Goal: Information Seeking & Learning: Check status

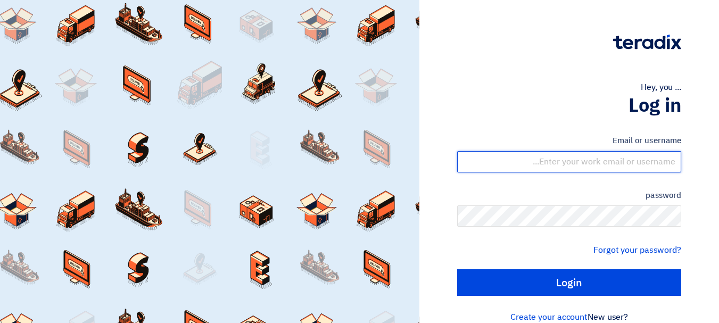
click at [608, 161] on input "text" at bounding box center [569, 161] width 224 height 21
type input "[EMAIL_ADDRESS][DOMAIN_NAME]"
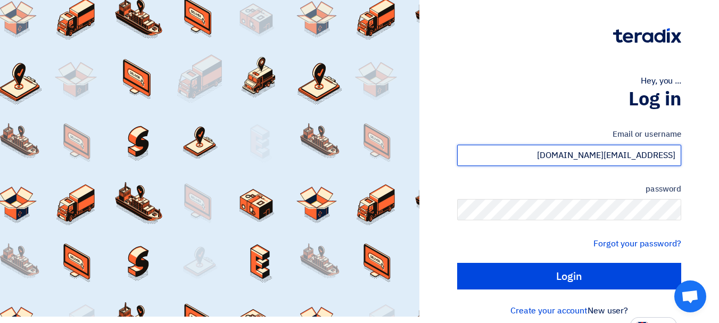
scroll to position [18, 0]
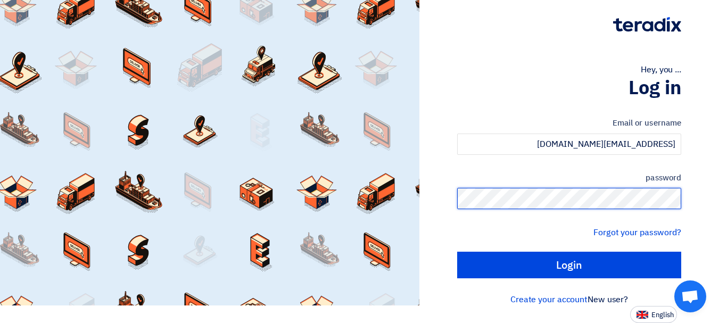
click at [457, 252] on input "Login" at bounding box center [569, 265] width 224 height 27
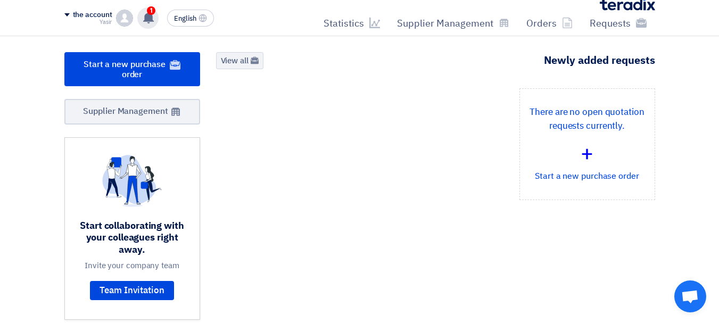
click at [150, 19] on use at bounding box center [148, 18] width 11 height 12
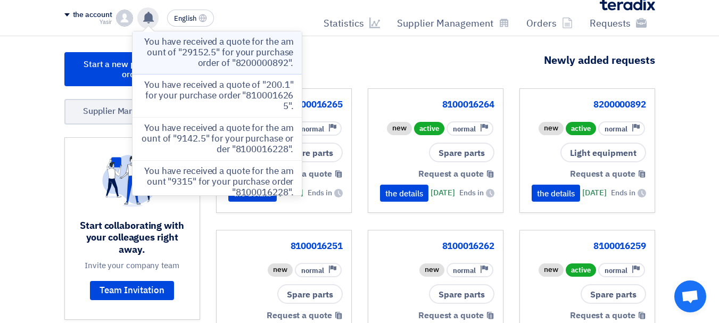
click at [186, 53] on font "You have received a quote for the amount of "29152.5" for your purchase order o…" at bounding box center [218, 52] width 149 height 35
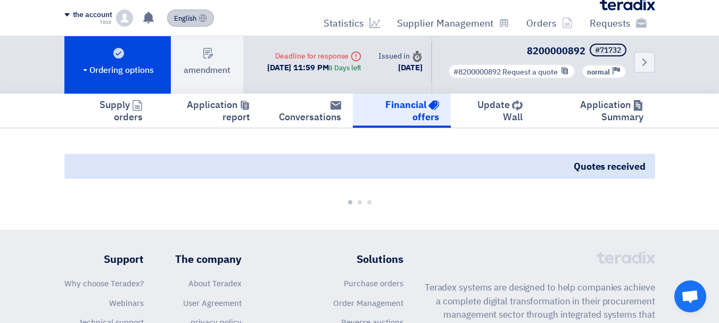
click at [193, 21] on font "English" at bounding box center [185, 18] width 22 height 10
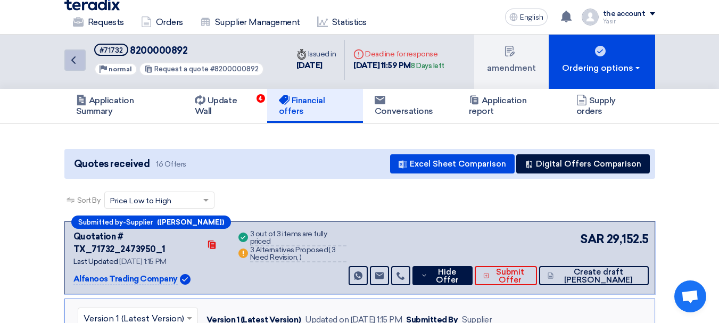
click at [77, 57] on icon "Back" at bounding box center [73, 60] width 13 height 13
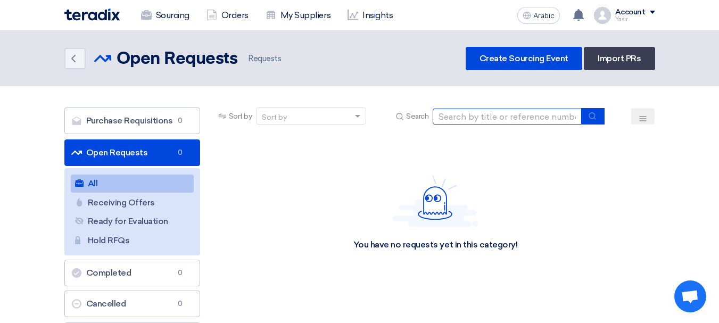
click at [510, 122] on input at bounding box center [507, 117] width 149 height 16
type input "71690"
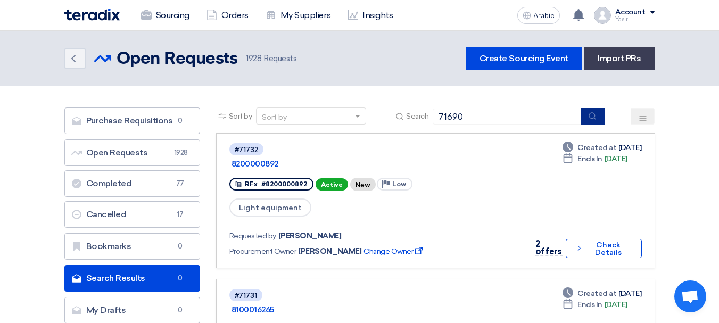
click at [594, 119] on icon "submit" at bounding box center [592, 116] width 9 height 9
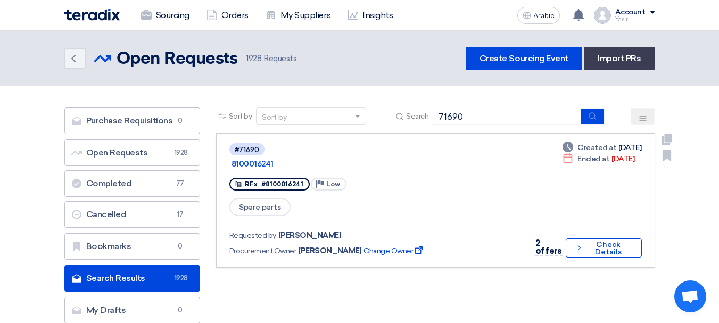
click at [553, 240] on div "2 offers" at bounding box center [549, 248] width 28 height 16
click at [586, 241] on font "Check Details" at bounding box center [608, 248] width 45 height 15
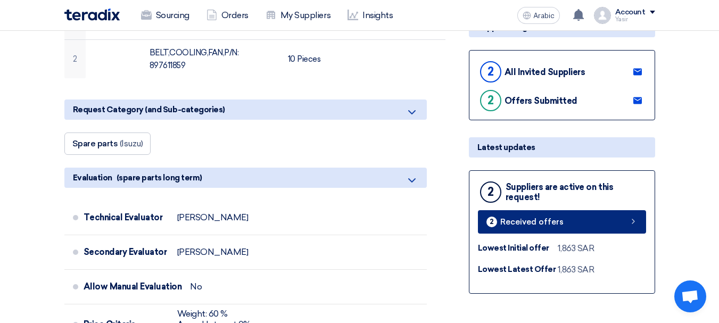
click at [536, 223] on font "Received offers" at bounding box center [531, 222] width 63 height 10
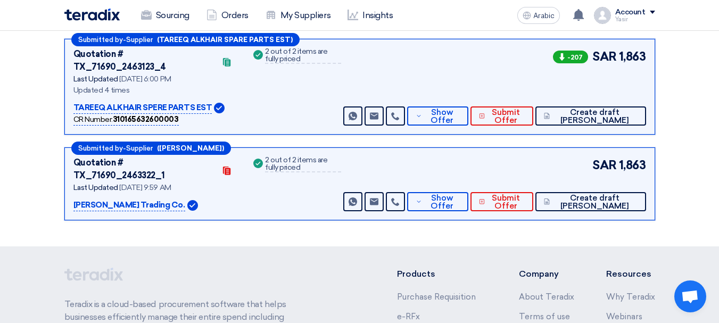
scroll to position [164, 0]
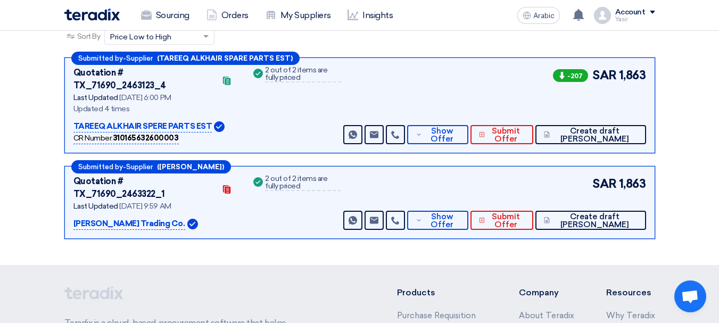
drag, startPoint x: 622, startPoint y: 175, endPoint x: 715, endPoint y: 186, distance: 93.8
click at [714, 186] on section "Received offers 2 Offers Excel Sheet Comparison Digital Offers Comparison Sort …" at bounding box center [359, 112] width 719 height 305
click at [603, 177] on font "SAR" at bounding box center [604, 184] width 24 height 14
drag, startPoint x: 617, startPoint y: 176, endPoint x: 666, endPoint y: 177, distance: 49.0
click at [666, 177] on section "Received offers 2 Offers Excel Sheet Comparison Digital Offers Comparison Sort …" at bounding box center [359, 112] width 719 height 305
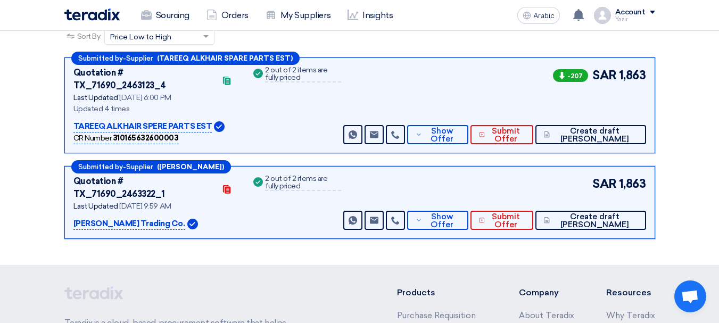
drag, startPoint x: 620, startPoint y: 77, endPoint x: 726, endPoint y: 97, distance: 107.9
click at [718, 97] on html "Sourcing Orders My Suppliers Insights Arabic A You have a new offer for '820000…" at bounding box center [359, 171] width 719 height 670
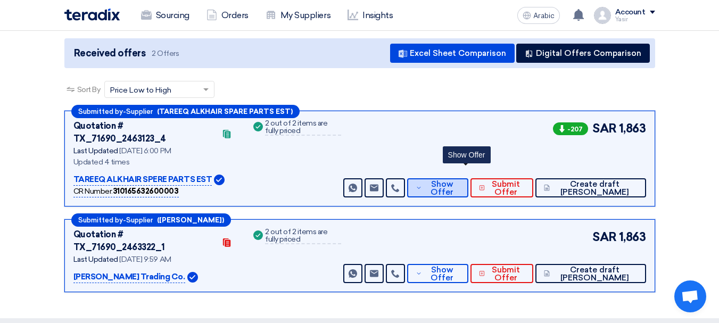
click at [453, 179] on font "Show Offer" at bounding box center [441, 188] width 23 height 18
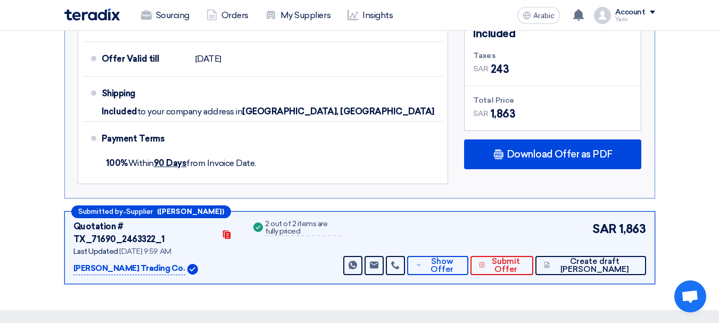
scroll to position [802, 0]
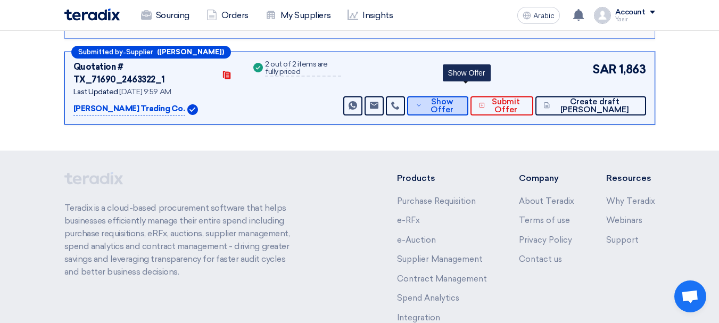
click at [453, 97] on font "Show Offer" at bounding box center [441, 106] width 23 height 18
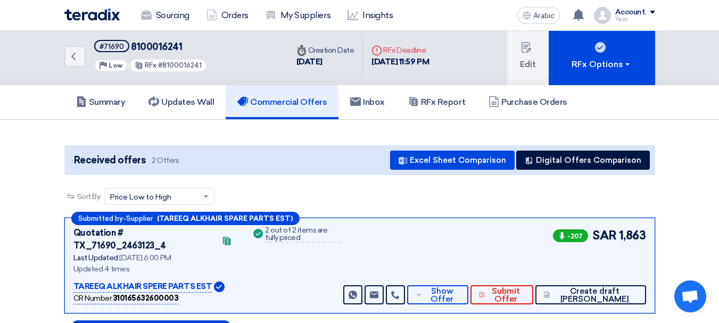
scroll to position [0, 0]
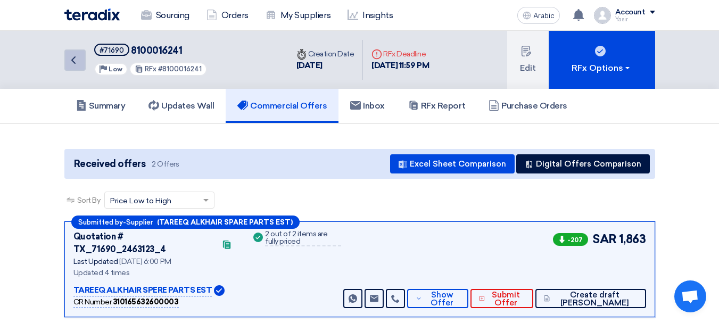
click at [79, 64] on icon "Back" at bounding box center [73, 60] width 13 height 13
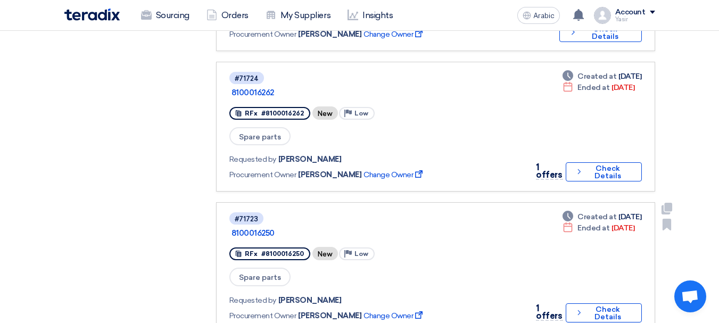
scroll to position [638, 0]
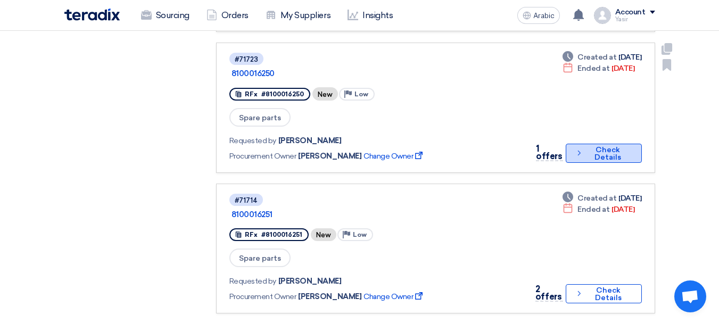
click at [605, 145] on font "Check Details" at bounding box center [607, 153] width 27 height 16
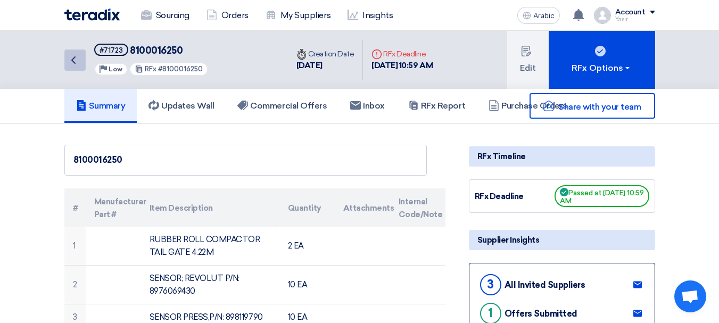
click at [82, 65] on link "Back" at bounding box center [74, 59] width 21 height 21
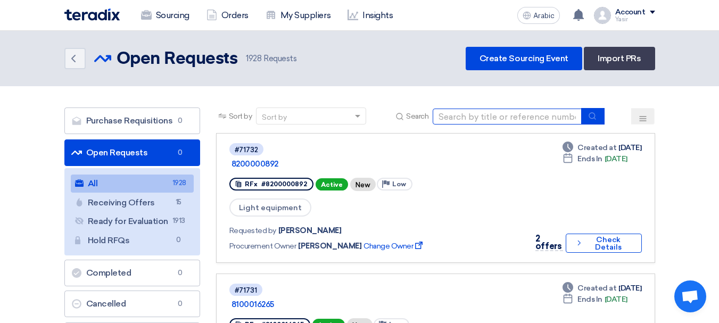
click at [460, 124] on input at bounding box center [507, 117] width 149 height 16
type input "16259"
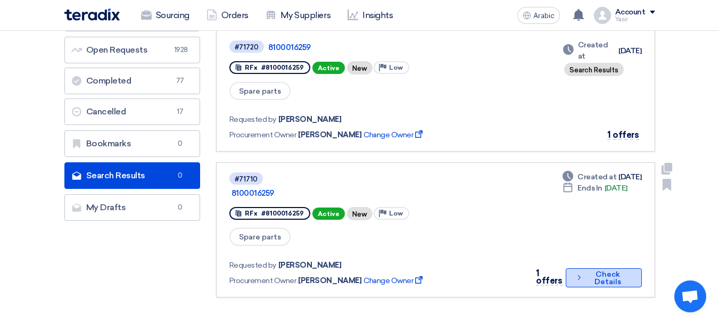
scroll to position [106, 0]
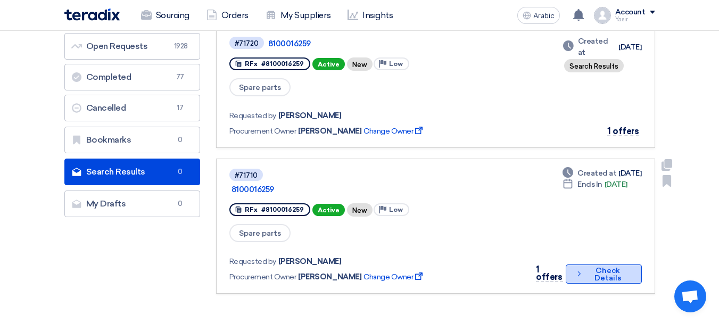
click at [579, 269] on icon "Check details" at bounding box center [579, 274] width 9 height 10
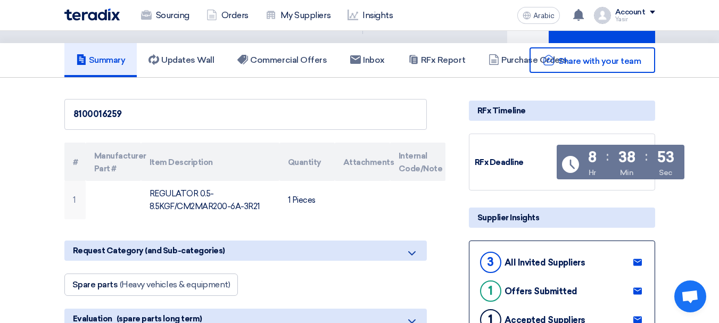
scroll to position [106, 0]
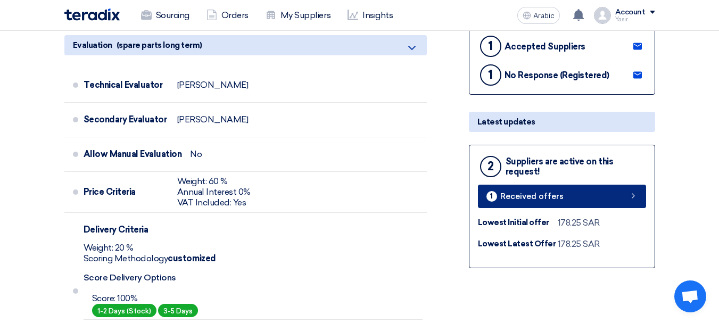
click at [552, 204] on link "1 Received offers" at bounding box center [562, 196] width 168 height 23
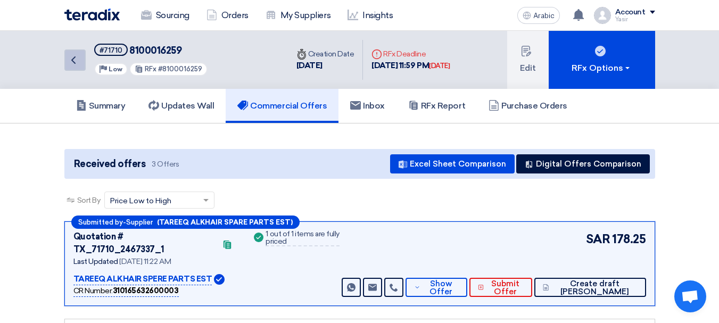
click at [81, 64] on link "Back" at bounding box center [74, 59] width 21 height 21
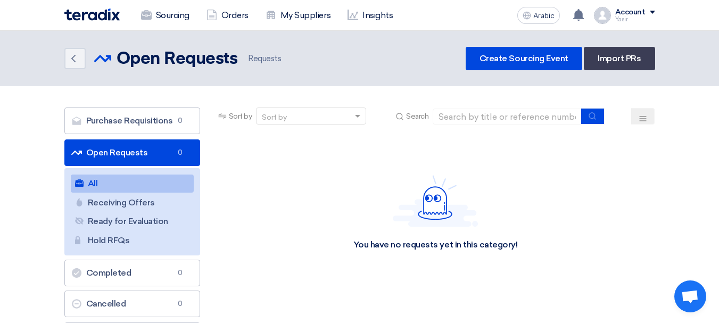
click at [471, 128] on div "Sort by Sort by Search" at bounding box center [435, 120] width 439 height 26
click at [473, 121] on input at bounding box center [507, 117] width 149 height 16
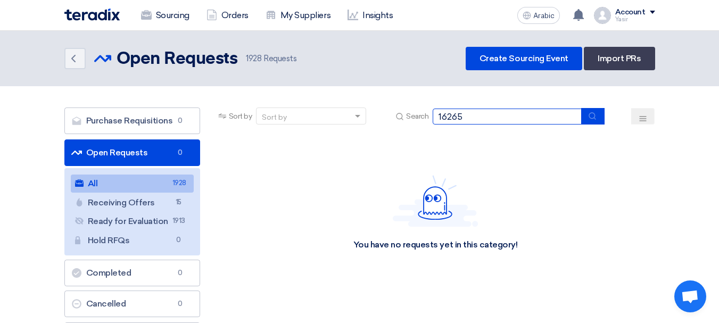
type input "16265"
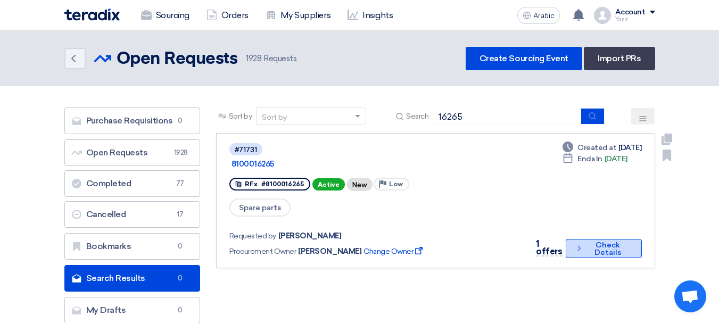
click at [616, 242] on font "Check Details" at bounding box center [607, 248] width 27 height 16
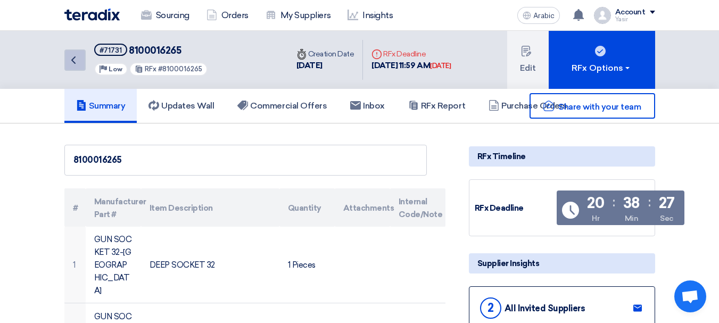
click at [79, 64] on icon "Back" at bounding box center [73, 60] width 13 height 13
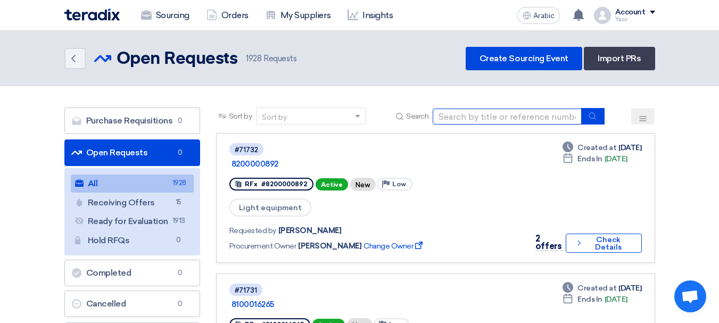
click at [482, 120] on input at bounding box center [507, 117] width 149 height 16
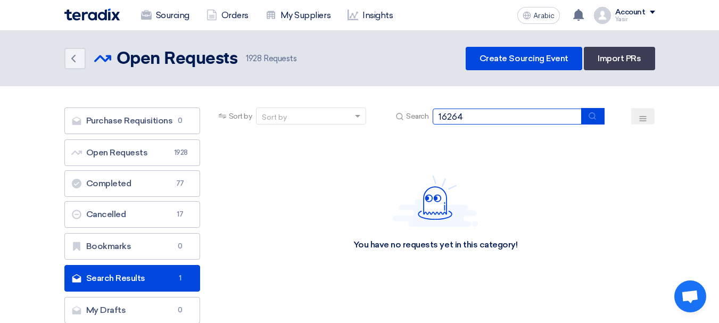
type input "16264"
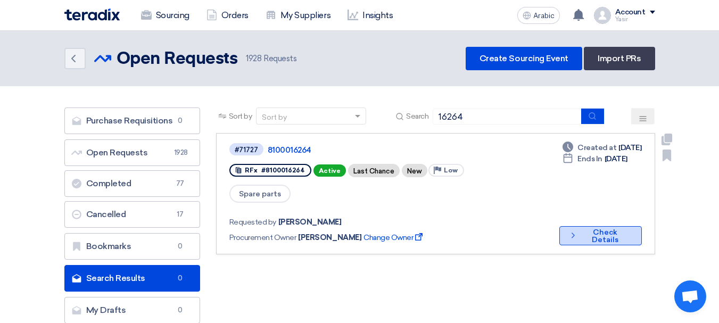
click at [571, 232] on use at bounding box center [572, 234] width 3 height 5
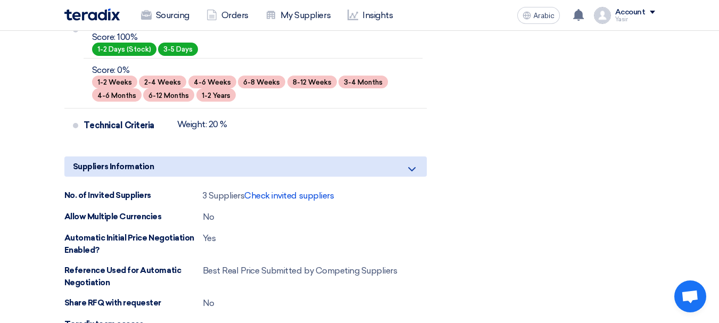
scroll to position [638, 0]
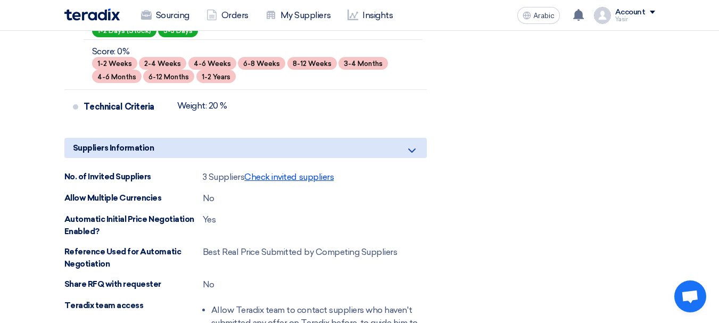
click at [281, 181] on font "Check invited suppliers" at bounding box center [288, 177] width 89 height 10
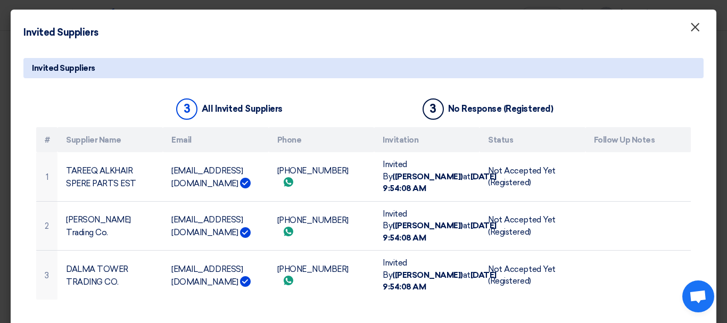
click at [697, 35] on font "×" at bounding box center [694, 29] width 11 height 21
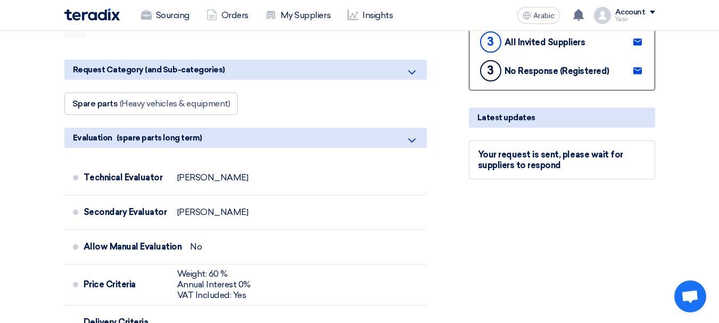
scroll to position [0, 0]
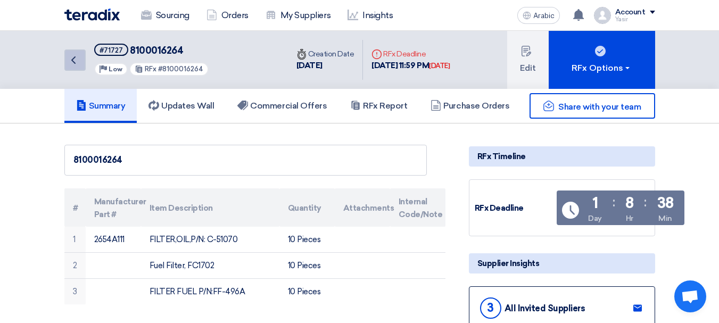
click at [72, 56] on icon "Back" at bounding box center [73, 60] width 13 height 13
